Goal: Task Accomplishment & Management: Use online tool/utility

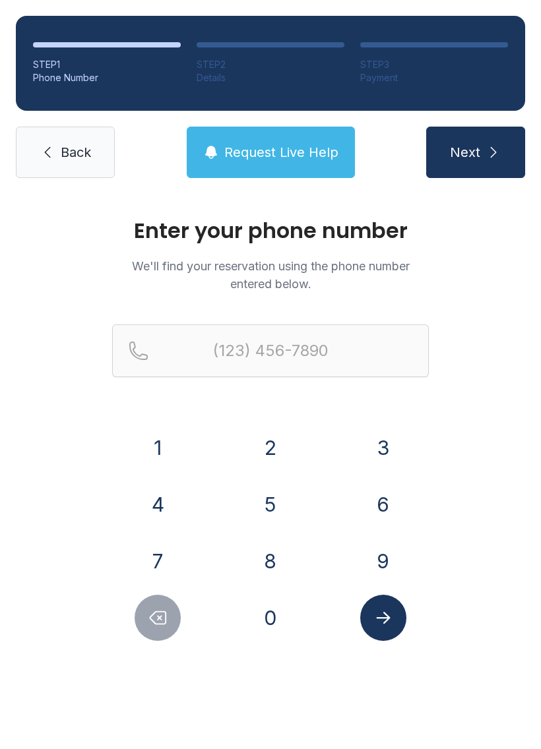
click at [271, 512] on button "5" at bounding box center [270, 504] width 46 height 46
click at [162, 448] on button "1" at bounding box center [157, 448] width 46 height 46
click at [273, 564] on button "8" at bounding box center [270, 561] width 46 height 46
click at [386, 443] on button "3" at bounding box center [383, 448] width 46 height 46
click at [386, 518] on button "6" at bounding box center [383, 504] width 46 height 46
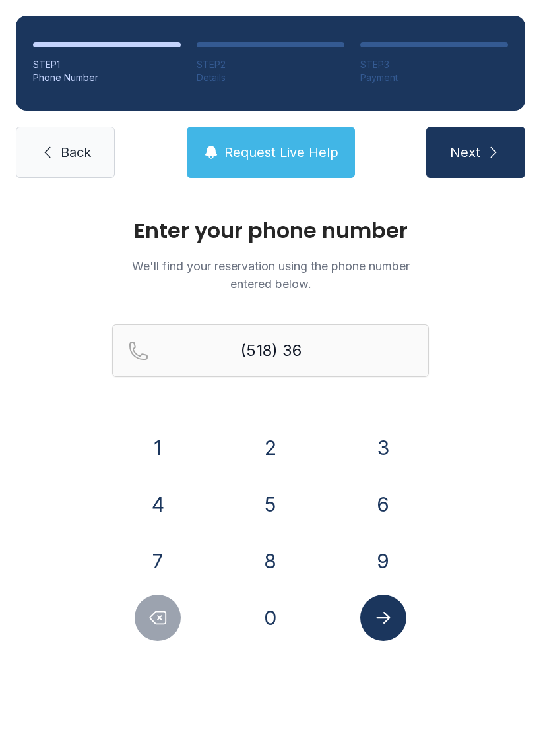
click at [386, 507] on button "6" at bounding box center [383, 504] width 46 height 46
click at [270, 448] on button "2" at bounding box center [270, 448] width 46 height 46
click at [274, 624] on button "0" at bounding box center [270, 618] width 46 height 46
click at [278, 560] on button "8" at bounding box center [270, 561] width 46 height 46
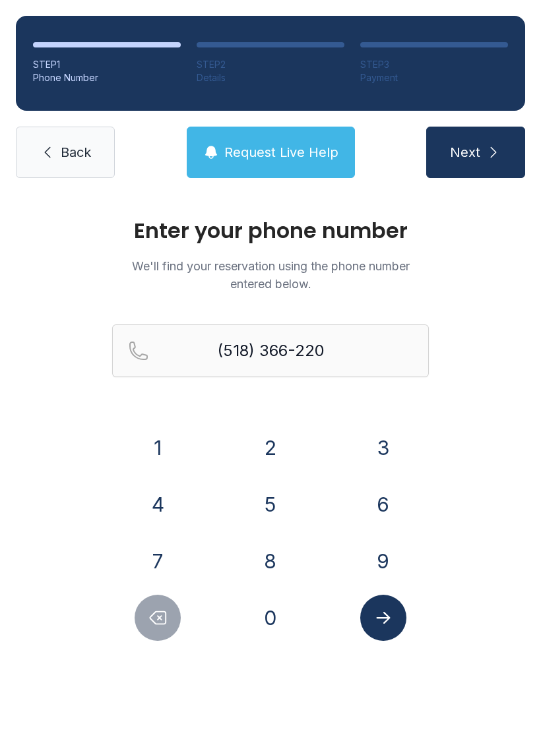
type input "[PHONE_NUMBER]"
click at [384, 626] on icon "Submit lookup form" at bounding box center [383, 618] width 20 height 20
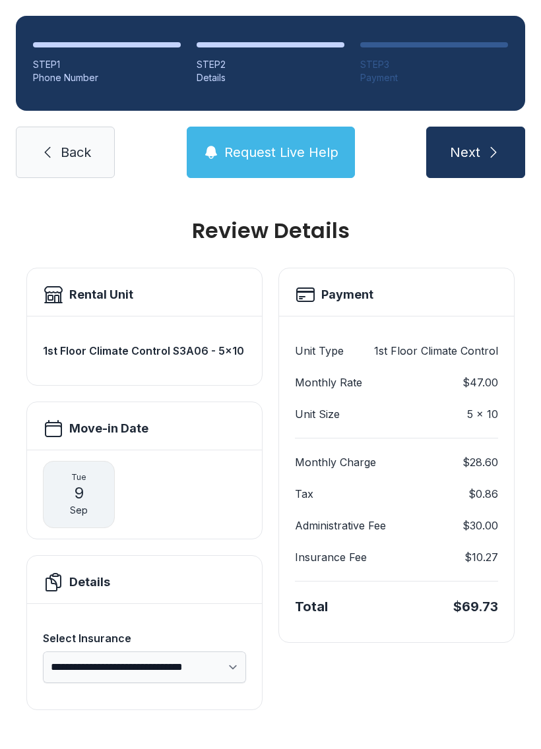
click at [77, 163] on link "Back" at bounding box center [65, 152] width 99 height 51
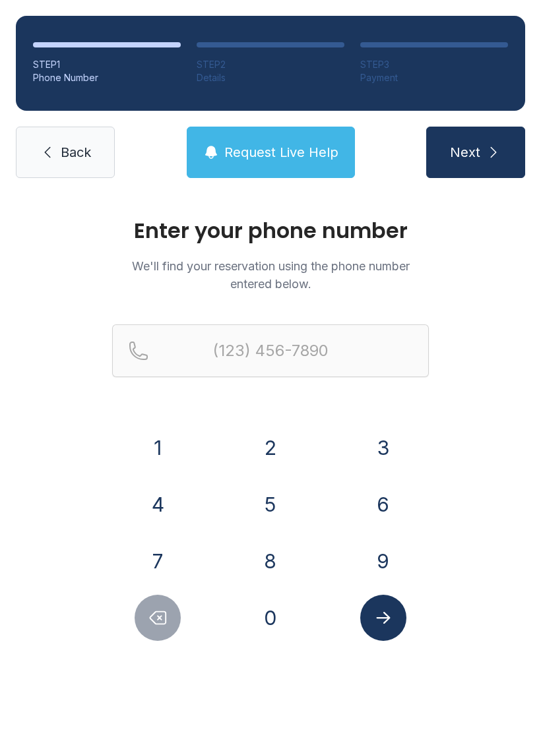
click at [49, 147] on icon at bounding box center [48, 152] width 16 height 16
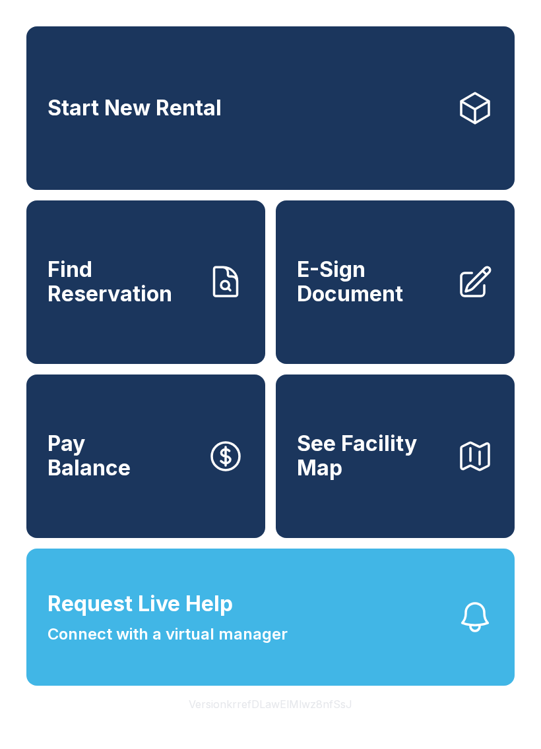
click at [405, 306] on span "E-Sign Document" at bounding box center [371, 282] width 149 height 48
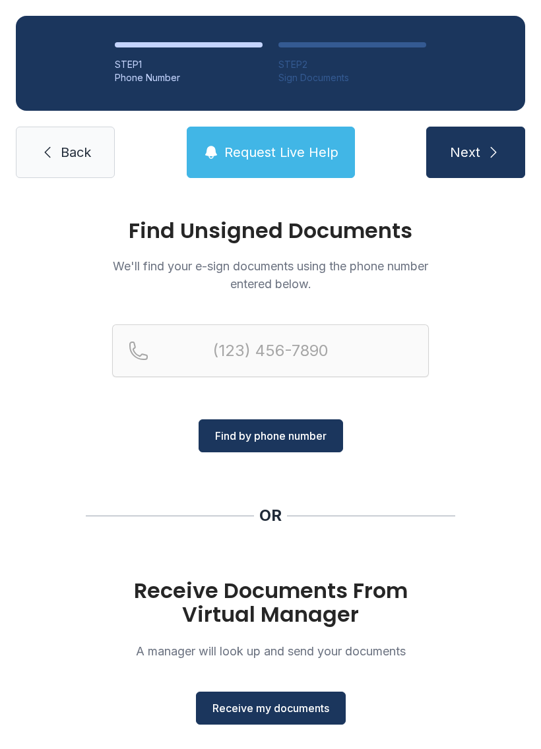
click at [293, 703] on span "Receive my documents" at bounding box center [270, 708] width 117 height 16
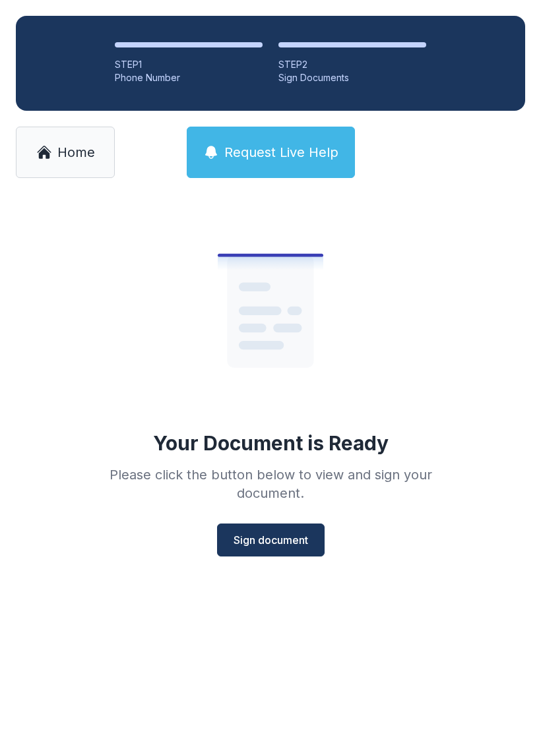
click at [268, 535] on span "Sign document" at bounding box center [270, 540] width 74 height 16
